Goal: Complete application form

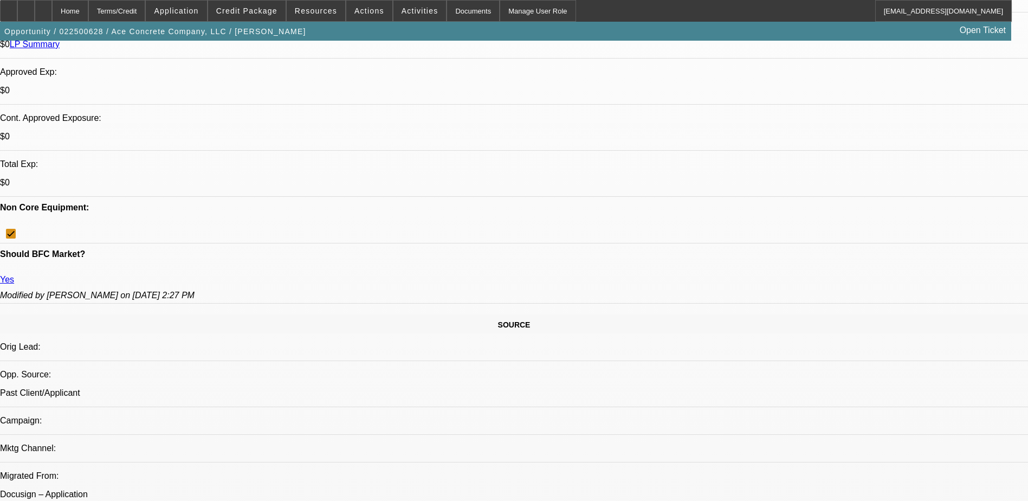
select select "0"
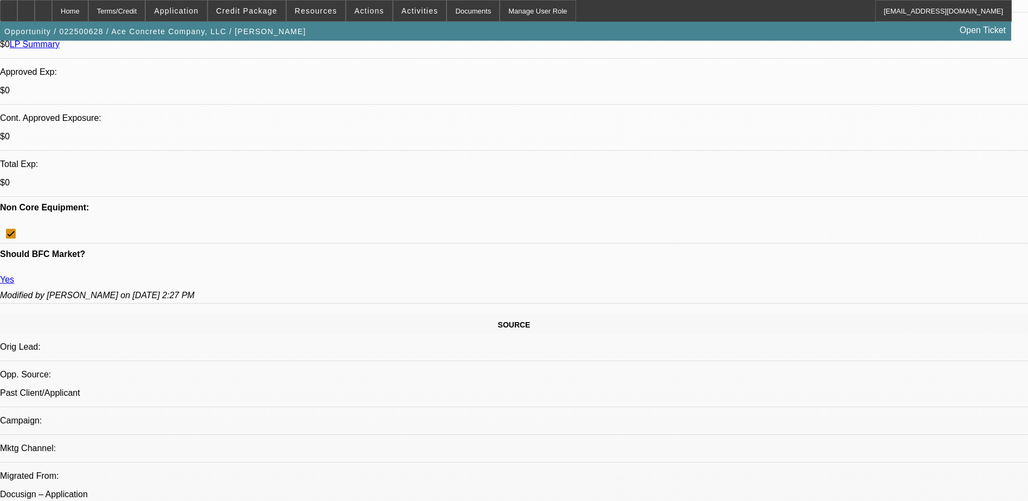
select select "0"
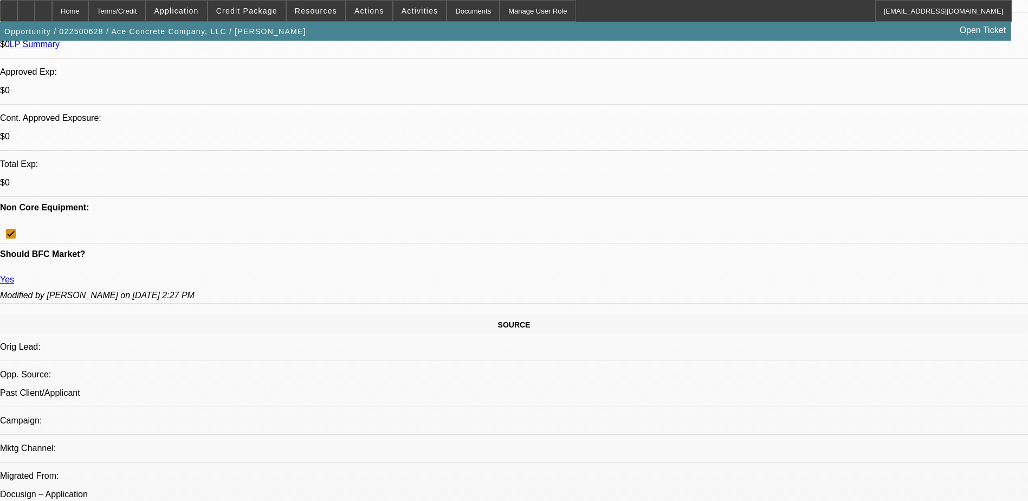
select select "2"
select select "0"
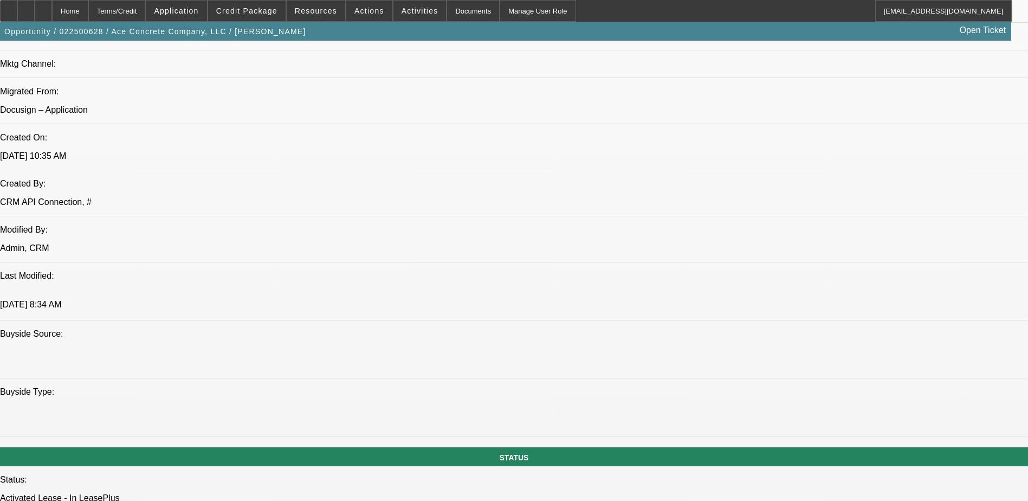
select select "1"
select select "3"
select select "6"
select select "1"
select select "3"
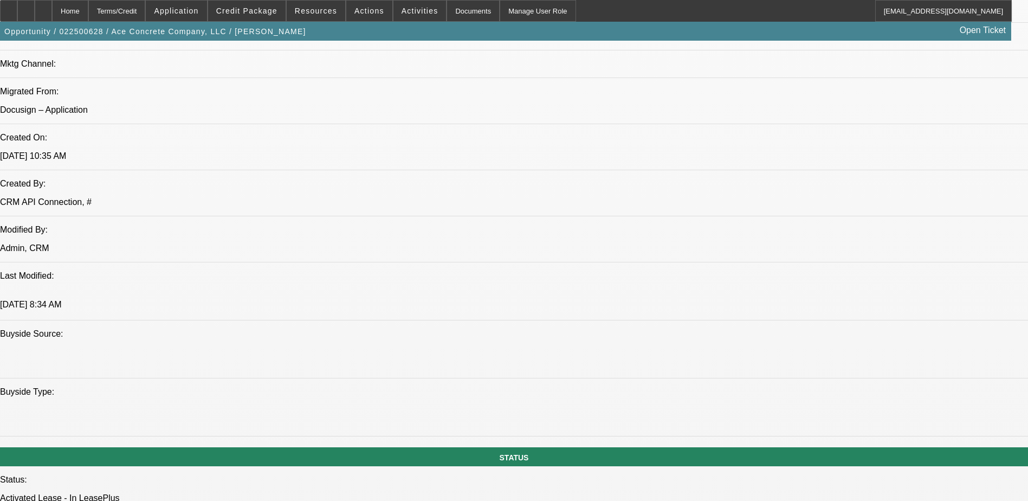
select select "6"
select select "1"
select select "3"
select select "6"
select select "1"
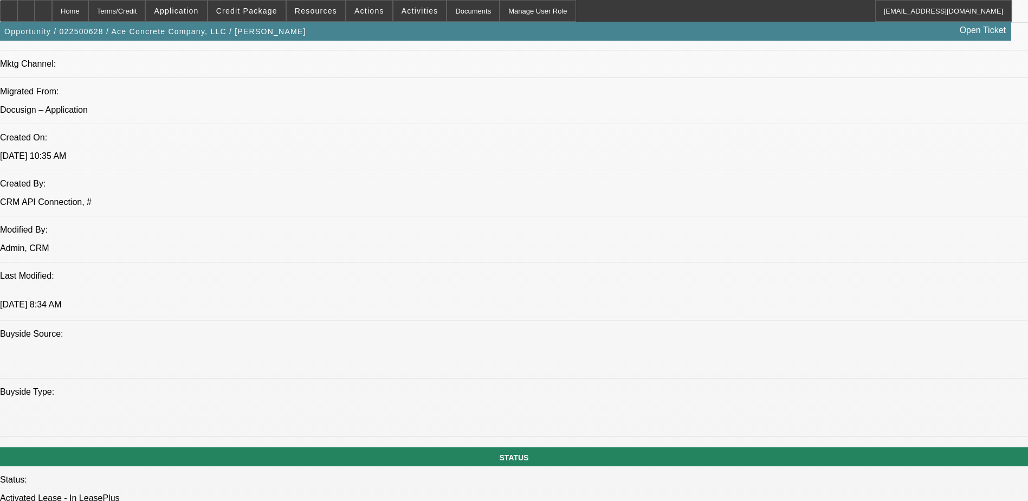
select select "2"
select select "6"
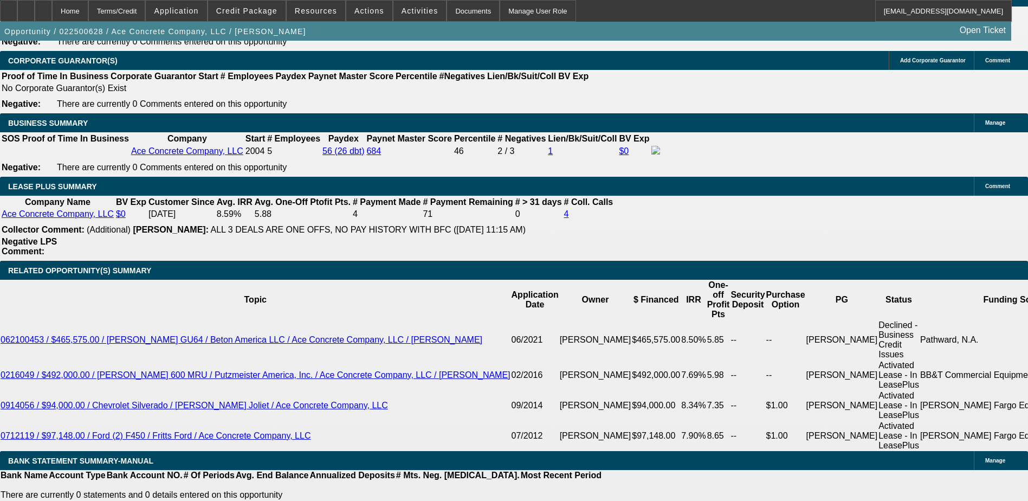
scroll to position [1851, 0]
